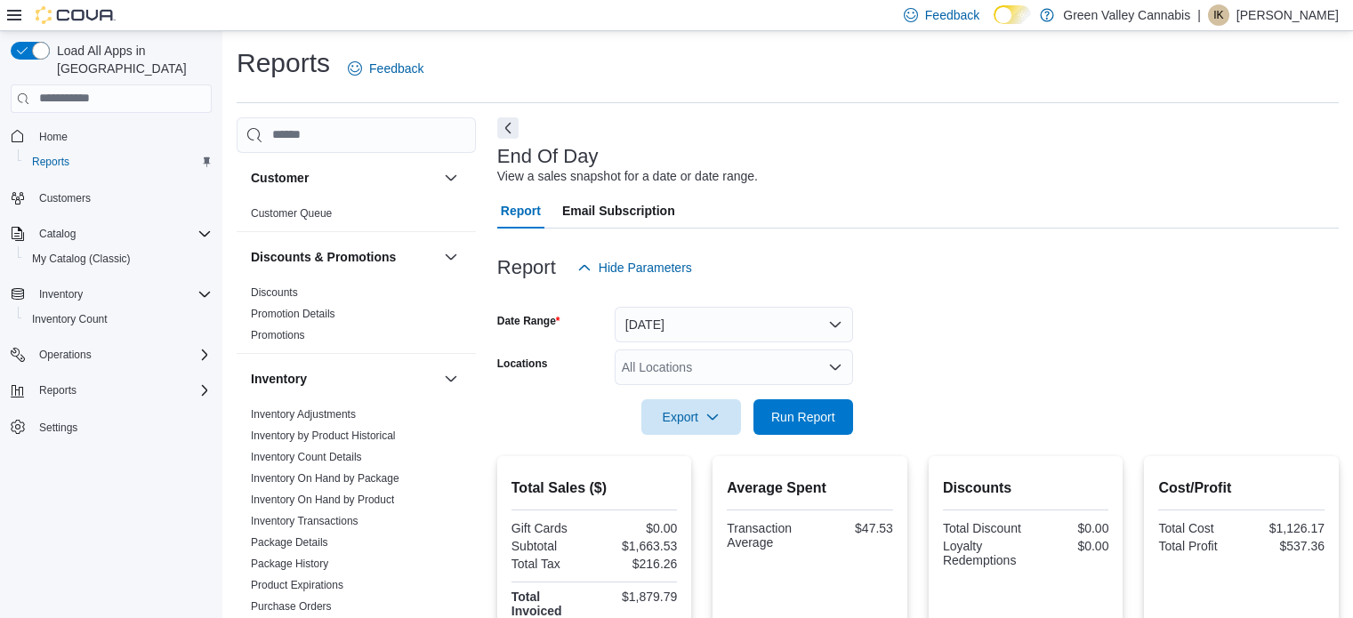
scroll to position [403, 0]
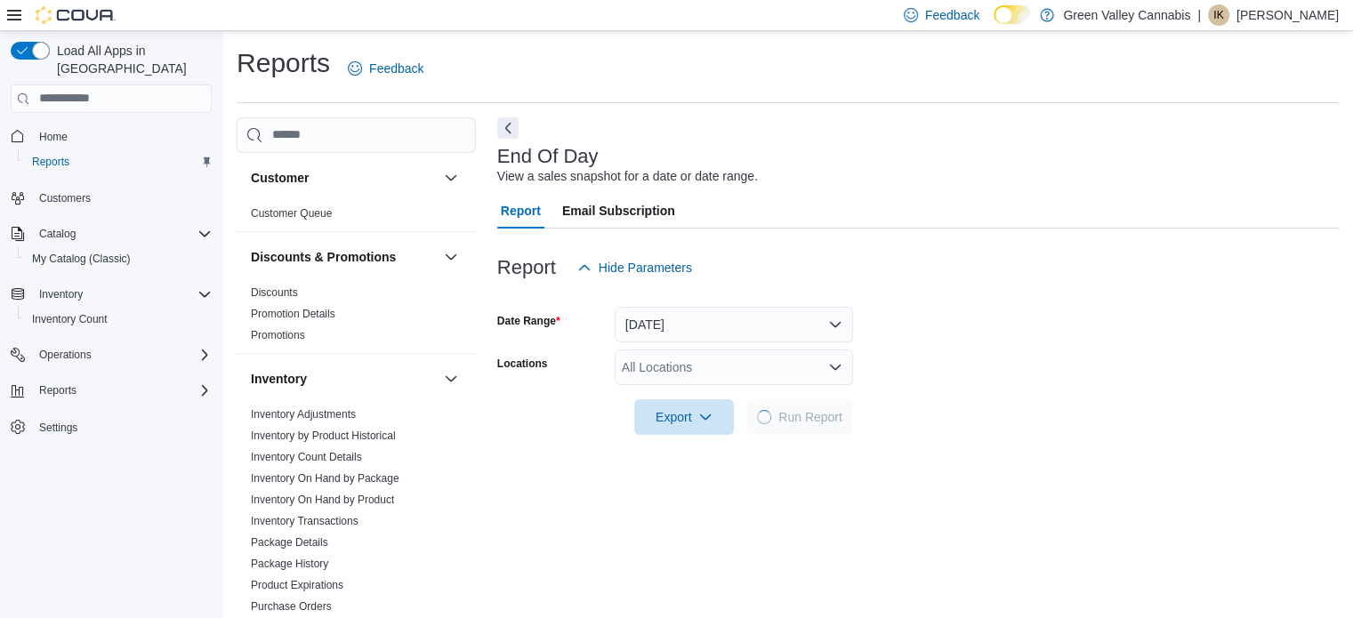
scroll to position [12, 0]
